Goal: Navigation & Orientation: Find specific page/section

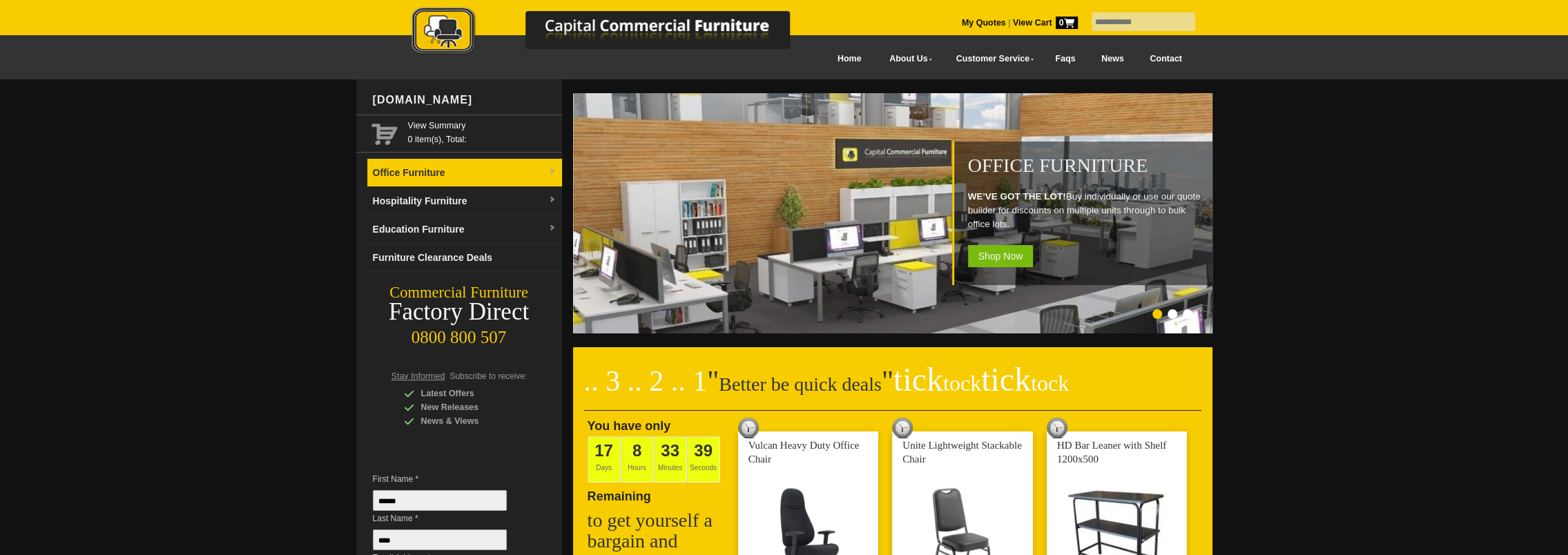
click at [429, 173] on link "Office Furniture" at bounding box center [464, 173] width 195 height 28
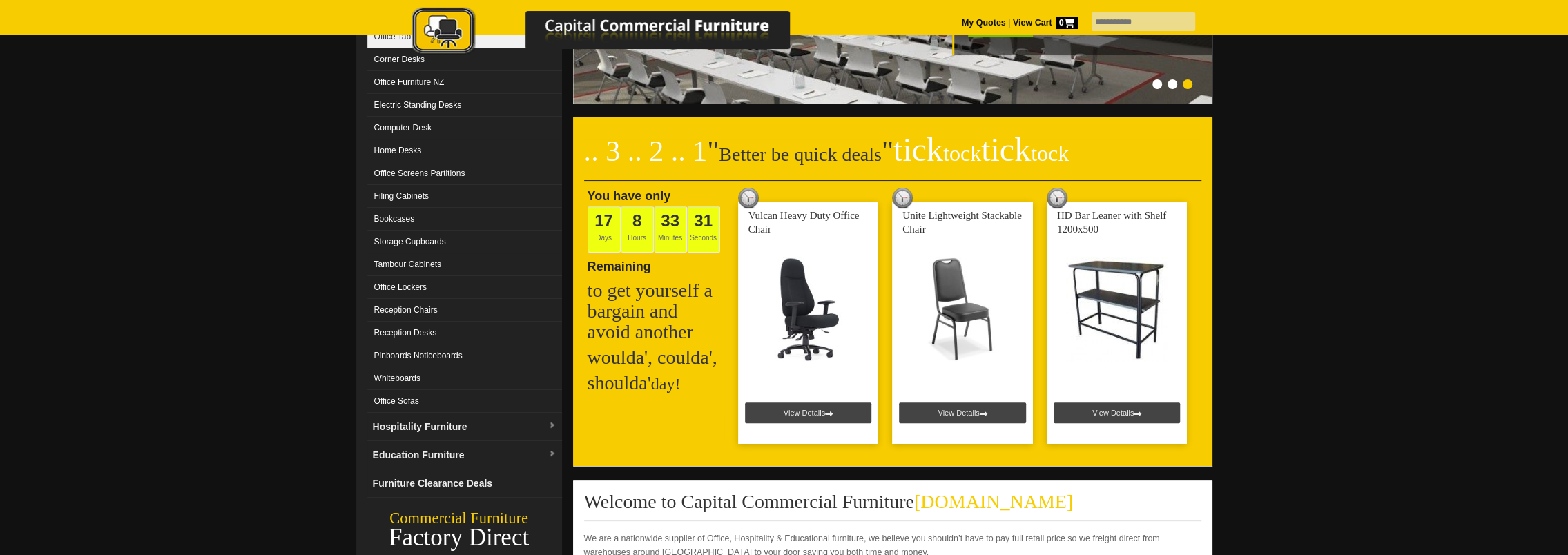
scroll to position [345, 0]
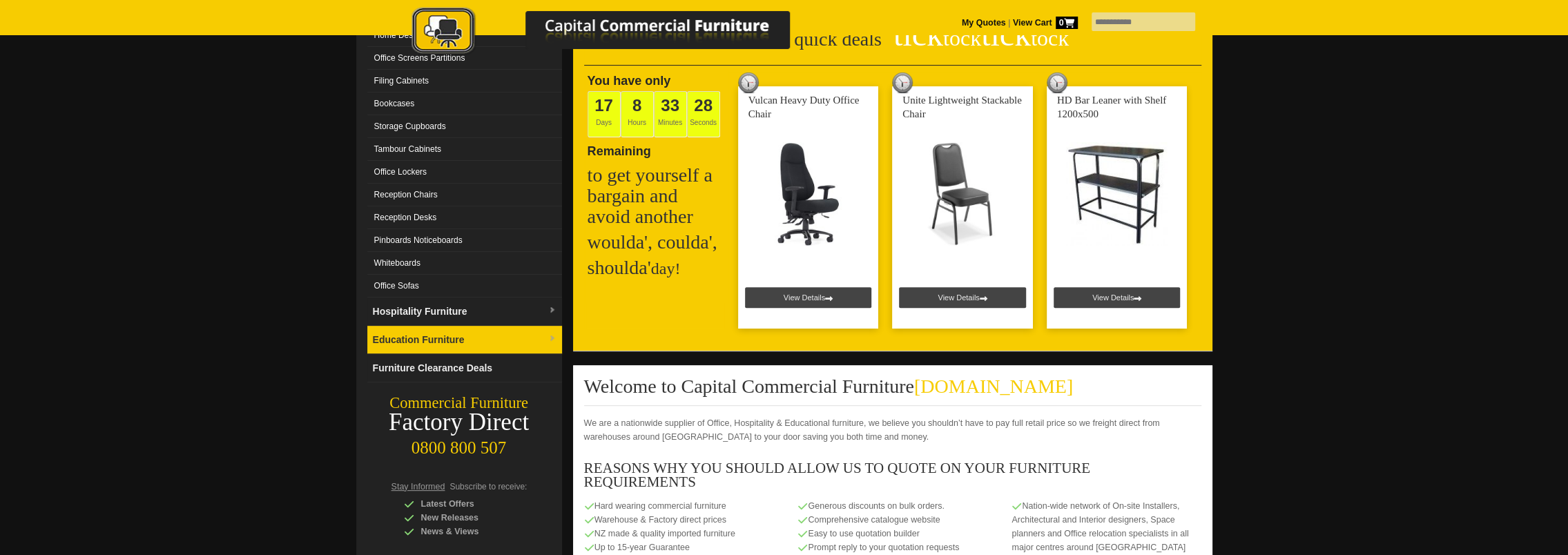
click at [400, 326] on link "Education Furniture" at bounding box center [464, 340] width 195 height 28
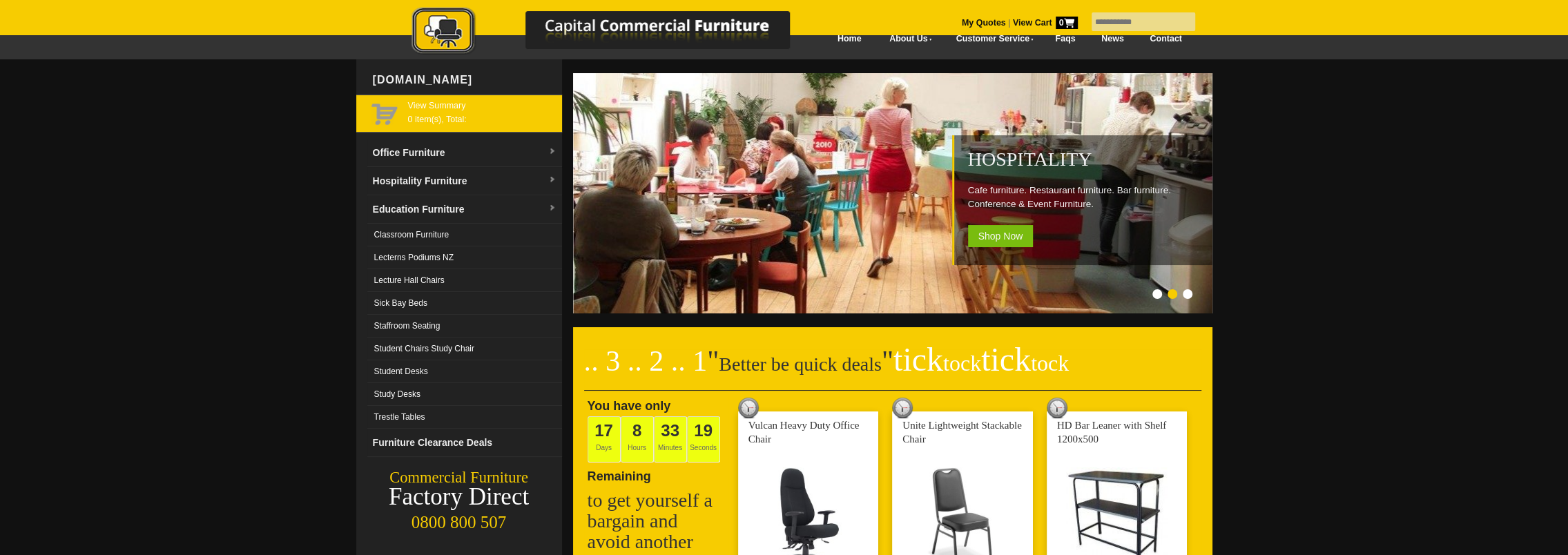
scroll to position [0, 0]
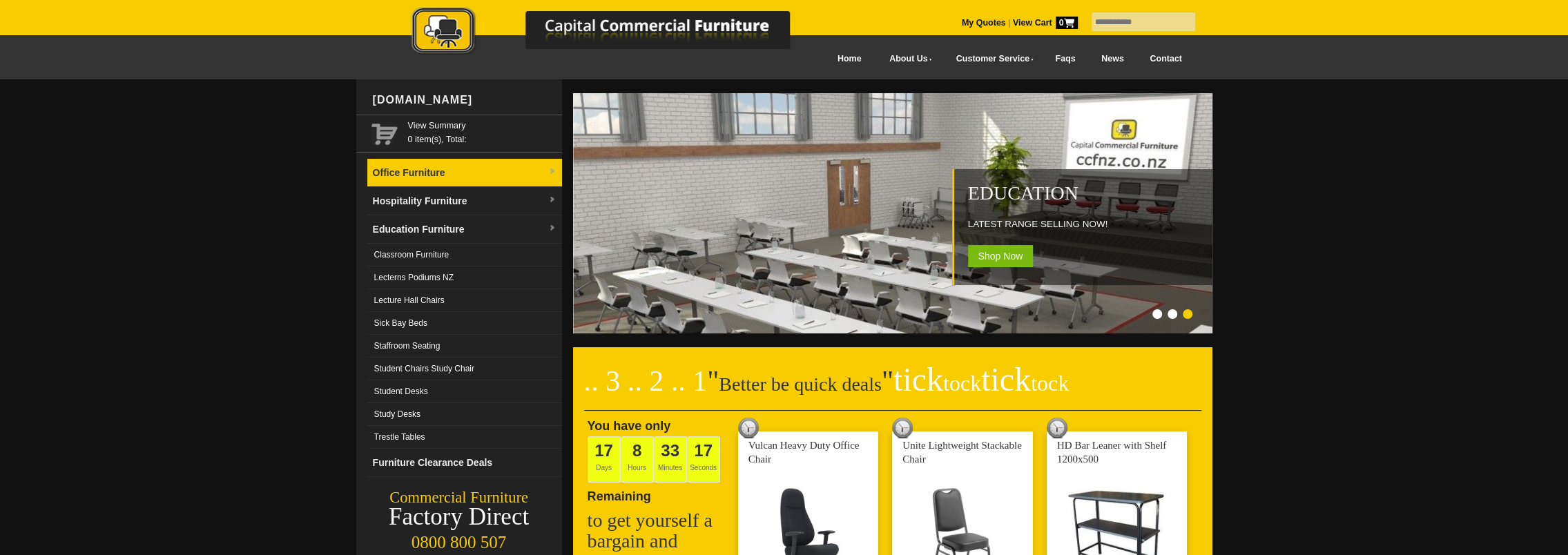
click at [402, 176] on link "Office Furniture" at bounding box center [464, 173] width 195 height 28
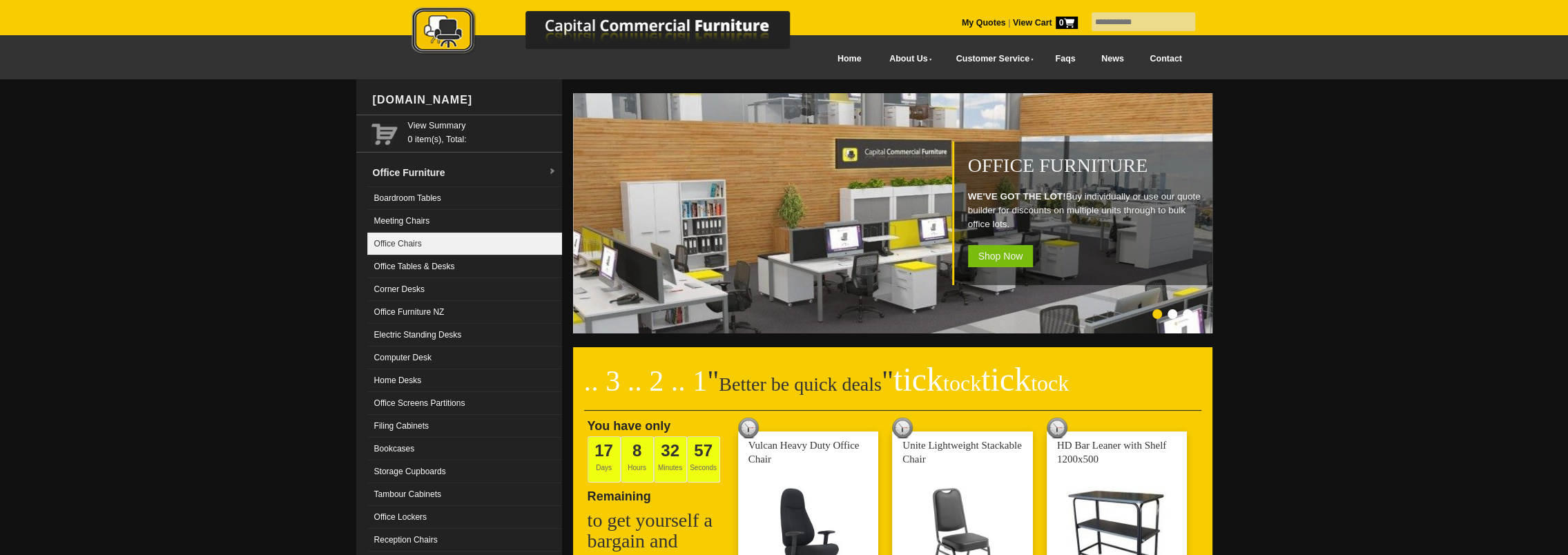
click at [398, 249] on link "Office Chairs" at bounding box center [464, 244] width 195 height 22
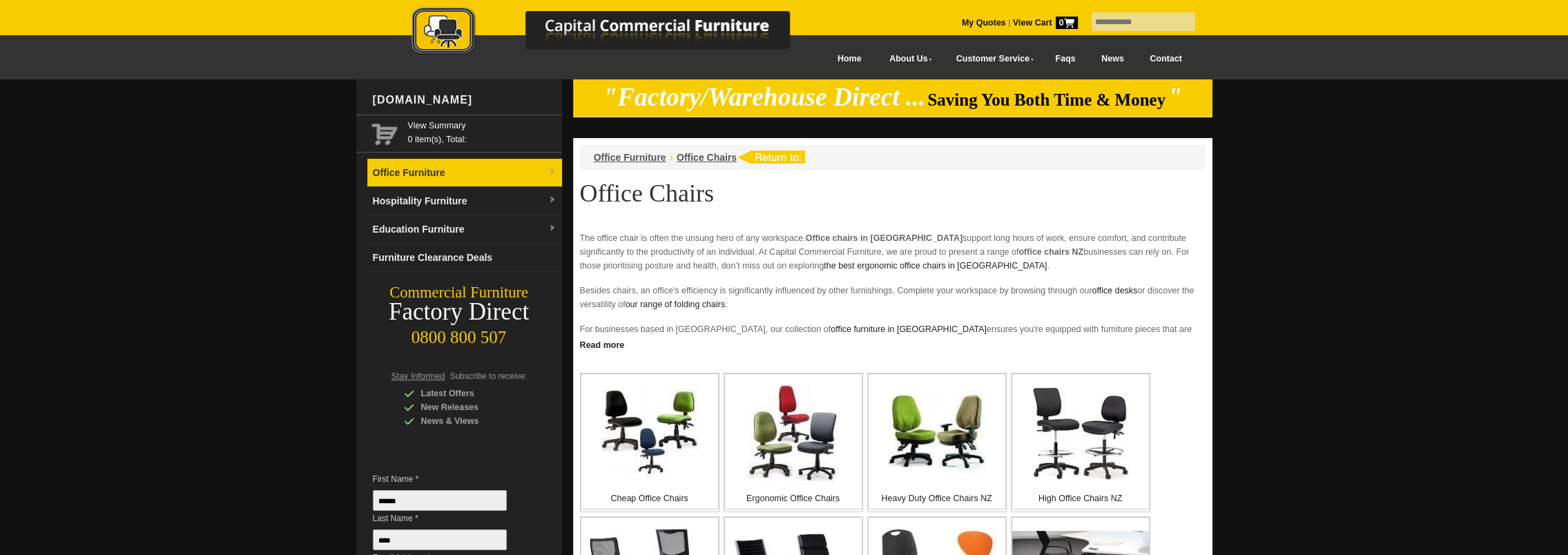
click at [404, 171] on link "Office Furniture" at bounding box center [464, 173] width 195 height 28
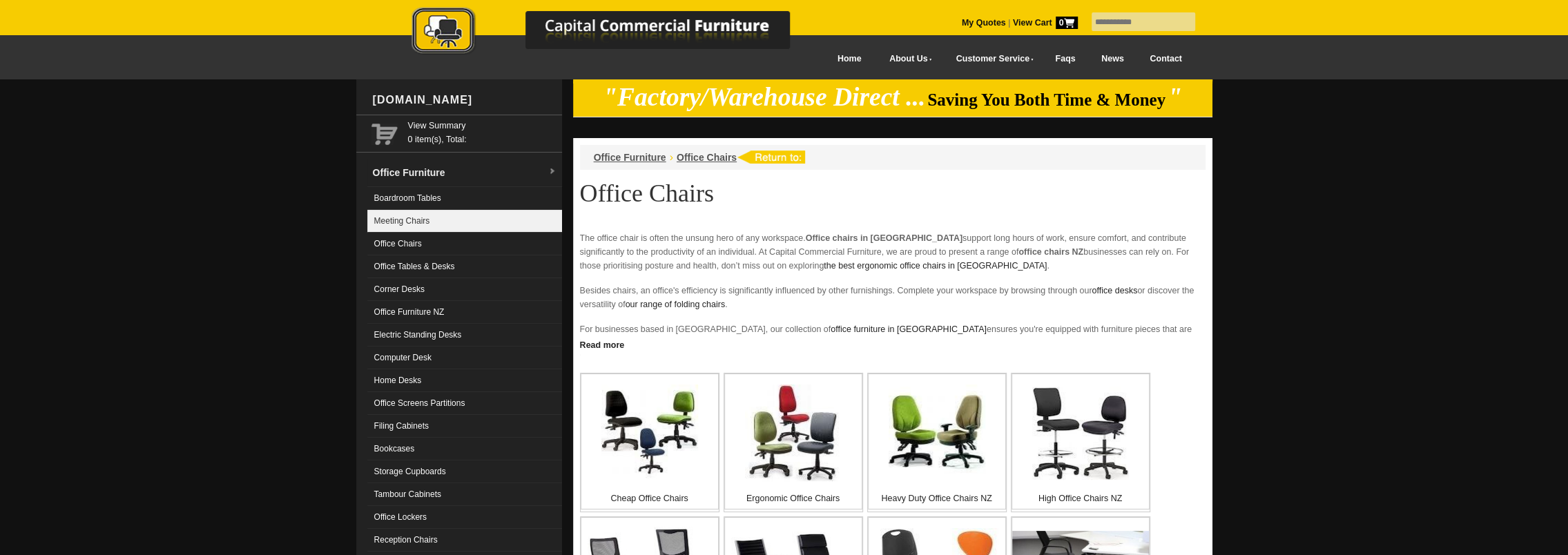
click at [400, 218] on link "Meeting Chairs" at bounding box center [464, 221] width 195 height 22
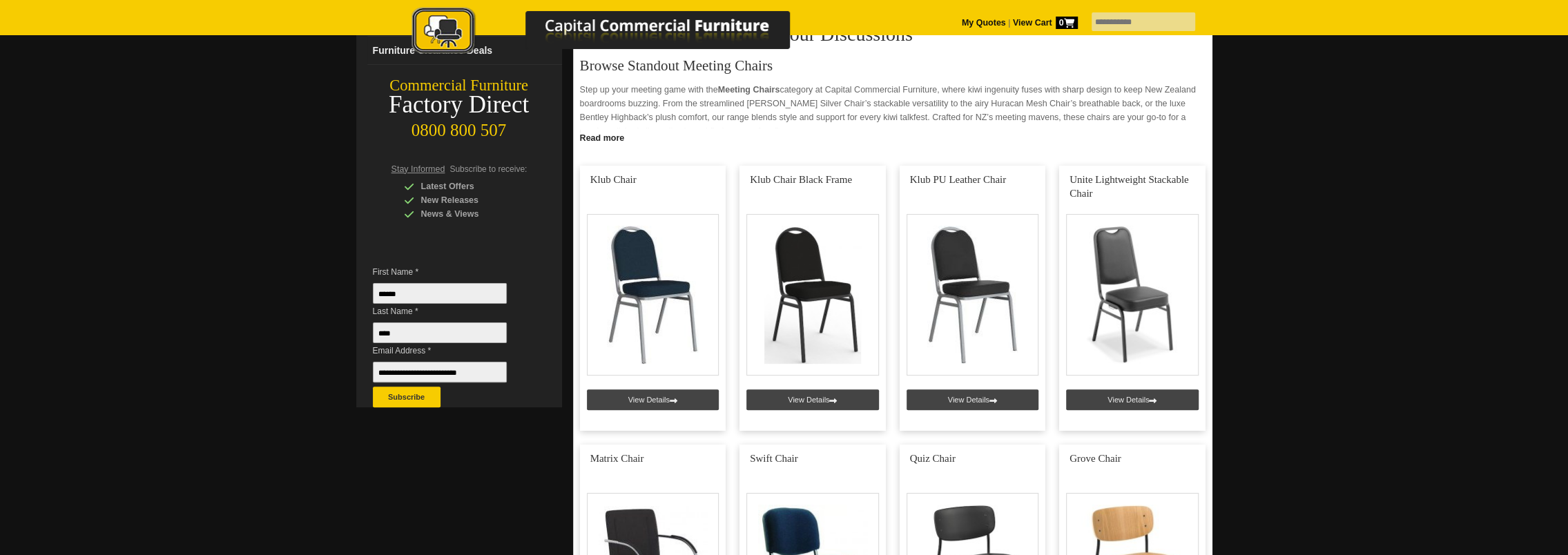
scroll to position [483, 0]
